Goal: Task Accomplishment & Management: Manage account settings

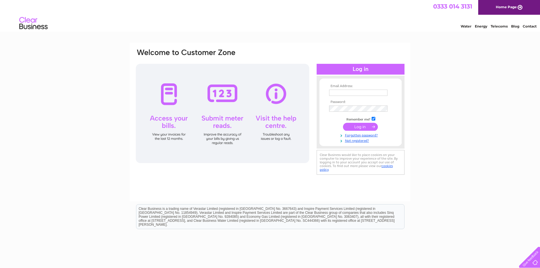
type input "chb1955@icloud.com"
click at [358, 126] on input "submit" at bounding box center [360, 127] width 35 height 8
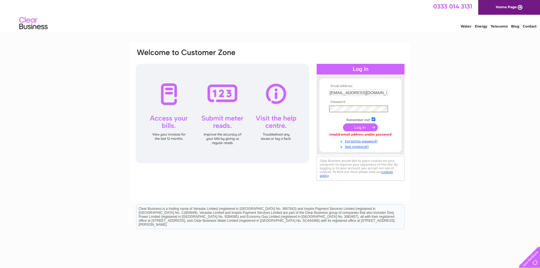
click at [327, 108] on form "Email Address: chb1955@icloud.com Password:" at bounding box center [360, 116] width 82 height 65
click at [343, 123] on input "submit" at bounding box center [360, 127] width 35 height 8
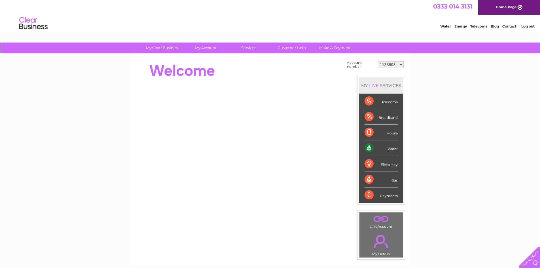
click at [392, 149] on div "Water" at bounding box center [381, 148] width 33 height 16
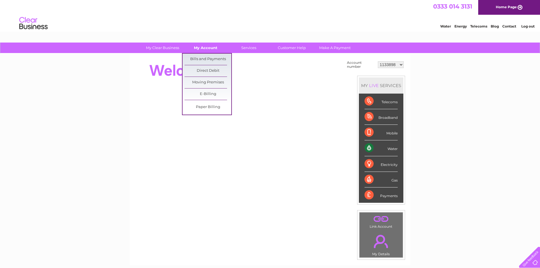
click at [206, 48] on link "My Account" at bounding box center [205, 48] width 47 height 10
click at [204, 56] on link "Bills and Payments" at bounding box center [208, 59] width 47 height 11
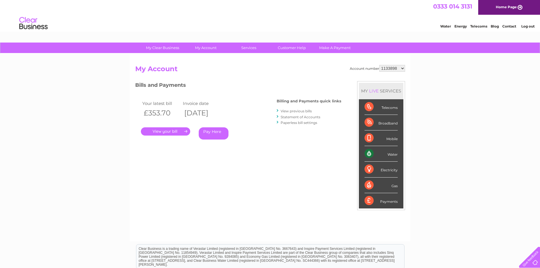
click at [290, 110] on link "View previous bills" at bounding box center [296, 111] width 31 height 4
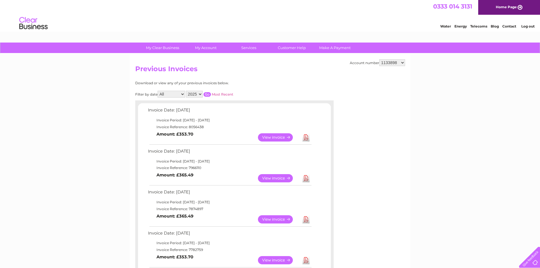
click at [274, 222] on link "View" at bounding box center [279, 219] width 42 height 8
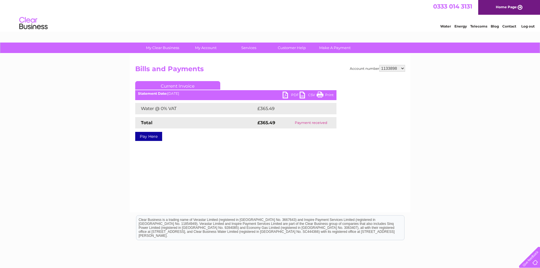
click at [292, 94] on link "PDF" at bounding box center [291, 96] width 17 height 8
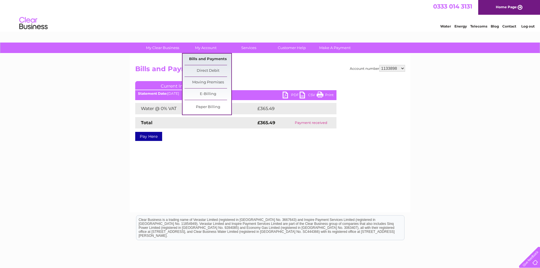
click at [223, 60] on link "Bills and Payments" at bounding box center [208, 59] width 47 height 11
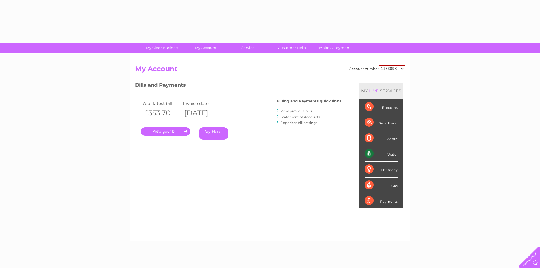
click at [195, 58] on div "Account number 1133898 30317127 My Account MY LIVE SERVICES Telecoms Broadband …" at bounding box center [270, 148] width 281 height 188
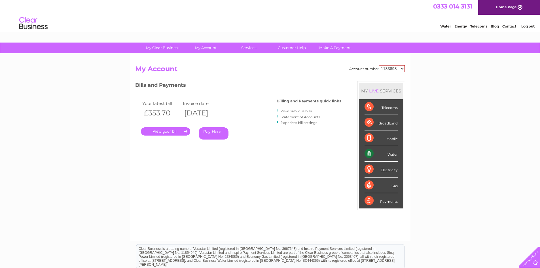
click at [291, 110] on link "View previous bills" at bounding box center [296, 111] width 31 height 4
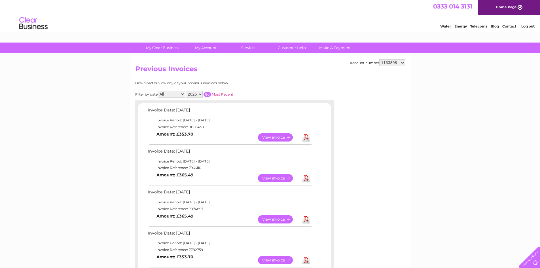
click at [271, 178] on link "View" at bounding box center [279, 178] width 42 height 8
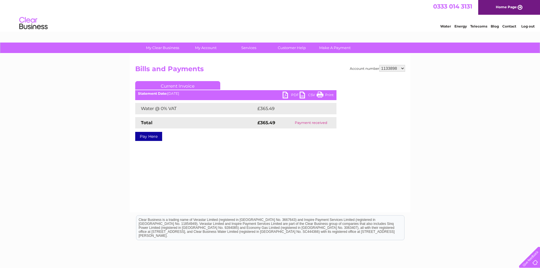
click at [293, 93] on link "PDF" at bounding box center [291, 96] width 17 height 8
click at [403, 69] on select "1133898 30317127" at bounding box center [392, 68] width 26 height 7
select select "30317127"
click at [379, 65] on select "1133898 30317127" at bounding box center [392, 68] width 26 height 7
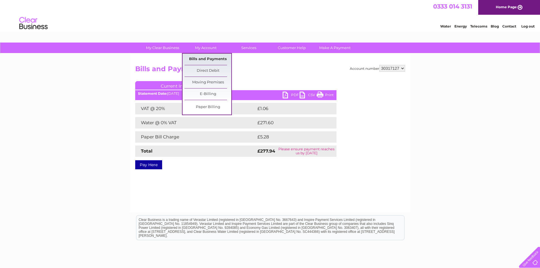
click at [202, 57] on link "Bills and Payments" at bounding box center [208, 59] width 47 height 11
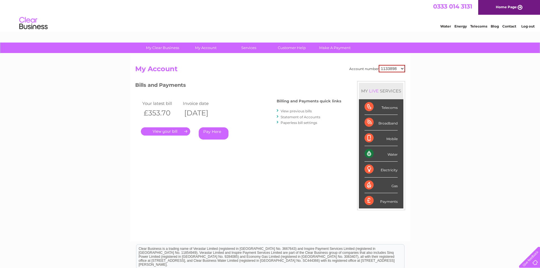
click at [295, 111] on link "View previous bills" at bounding box center [296, 111] width 31 height 4
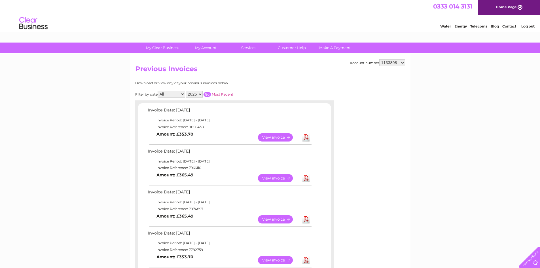
click at [276, 179] on link "View" at bounding box center [279, 178] width 42 height 8
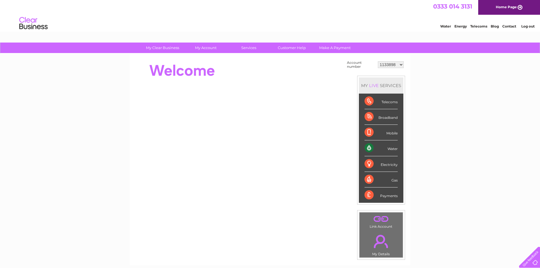
click at [401, 64] on select "1133898 30317127" at bounding box center [391, 64] width 26 height 7
select select "30317127"
click at [378, 61] on select "1133898 30317127" at bounding box center [391, 64] width 26 height 7
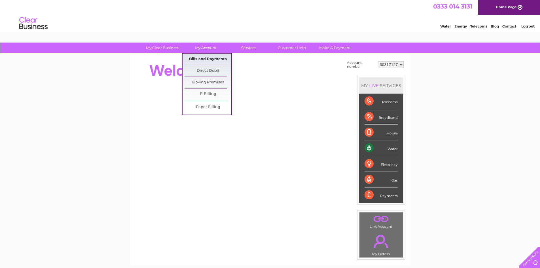
click at [205, 56] on link "Bills and Payments" at bounding box center [208, 59] width 47 height 11
click at [205, 58] on link "Bills and Payments" at bounding box center [208, 59] width 47 height 11
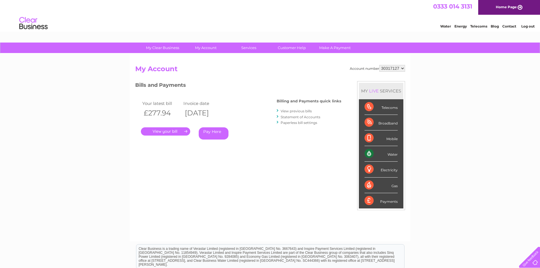
click at [288, 112] on link "View previous bills" at bounding box center [296, 111] width 31 height 4
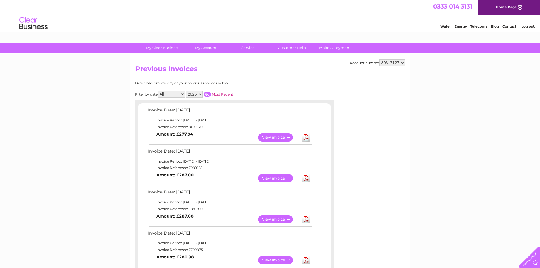
click at [268, 178] on link "View" at bounding box center [279, 178] width 42 height 8
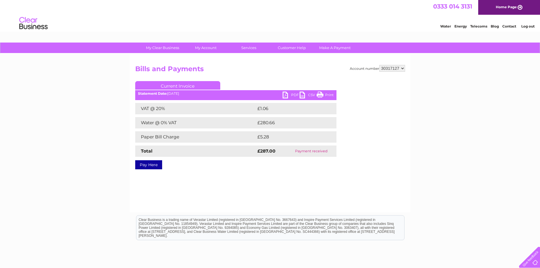
click at [289, 94] on link "PDF" at bounding box center [291, 96] width 17 height 8
